Goal: Task Accomplishment & Management: Use online tool/utility

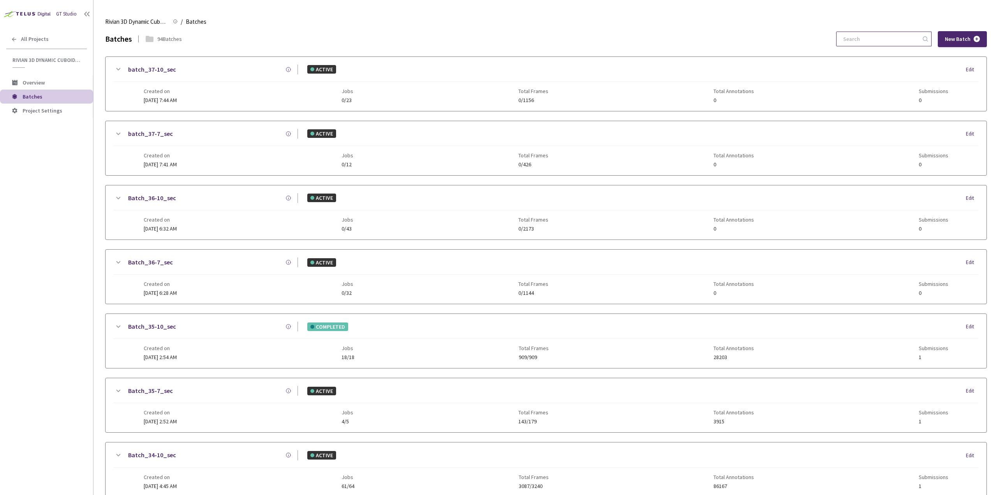
click at [874, 34] on input at bounding box center [879, 39] width 83 height 14
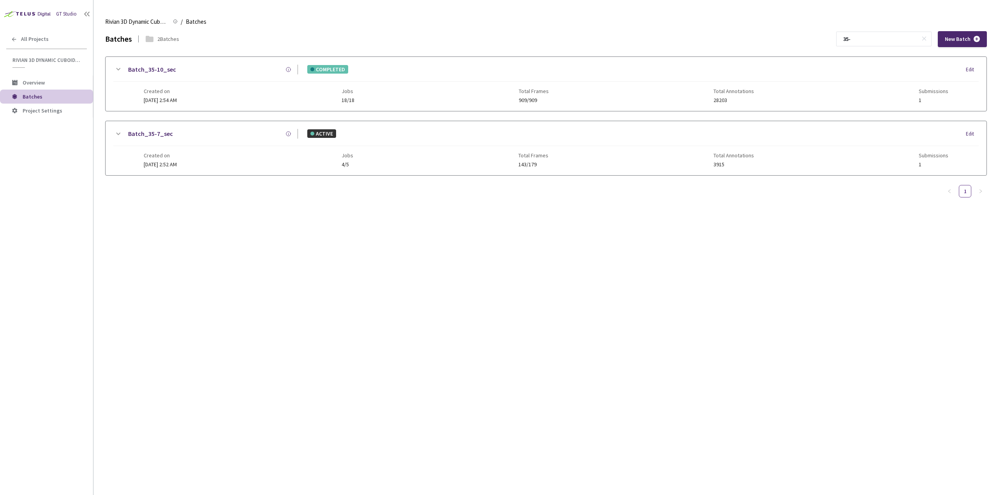
type input "35-"
click at [118, 70] on icon at bounding box center [117, 69] width 9 height 9
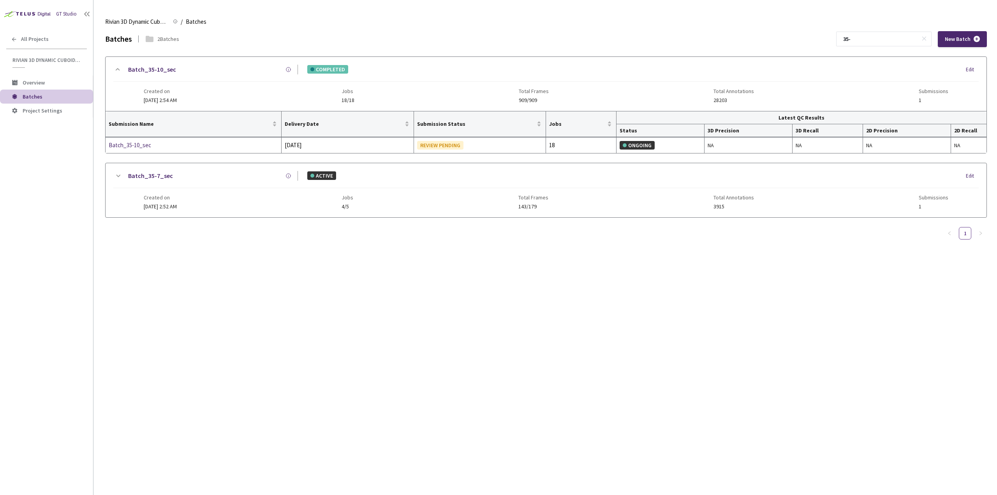
click at [118, 176] on icon at bounding box center [118, 175] width 4 height 2
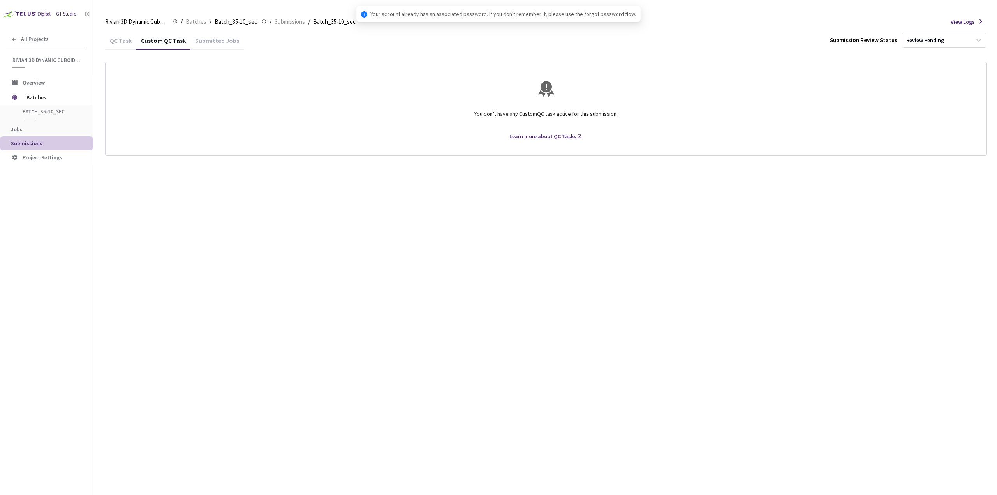
click at [128, 43] on div "QC Task" at bounding box center [120, 43] width 31 height 13
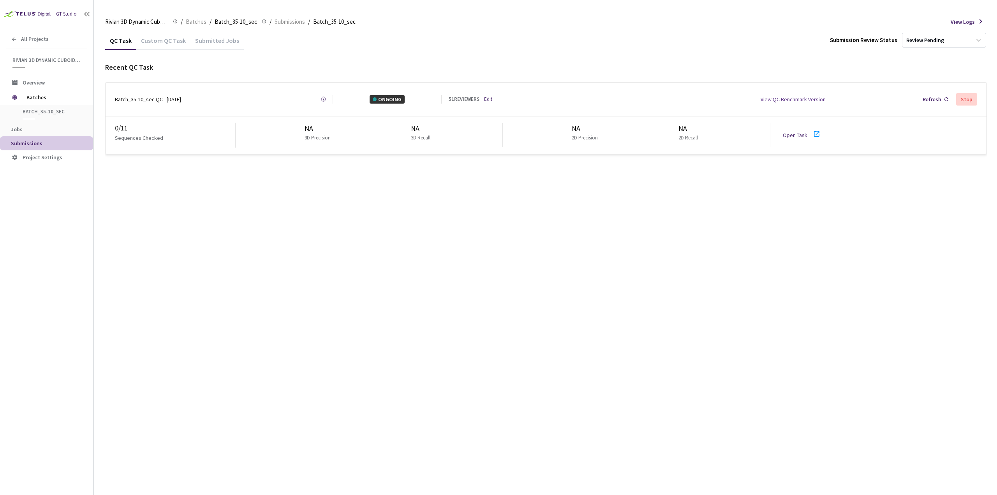
click at [252, 193] on div "QC Task Custom QC Task Submitted Jobs Submission Review Status Review Pending R…" at bounding box center [545, 263] width 881 height 464
click at [158, 240] on div "QC Task Custom QC Task Submitted Jobs Submission Review Status Review Pending R…" at bounding box center [545, 263] width 881 height 464
